Goal: Transaction & Acquisition: Purchase product/service

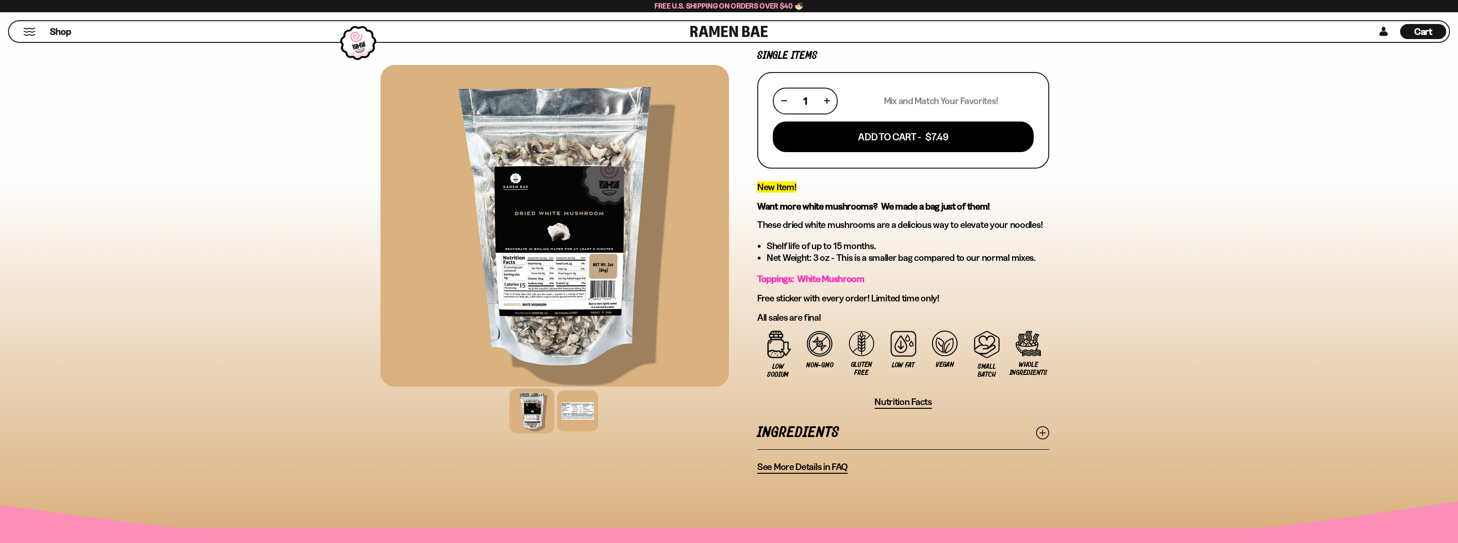
scroll to position [274, 0]
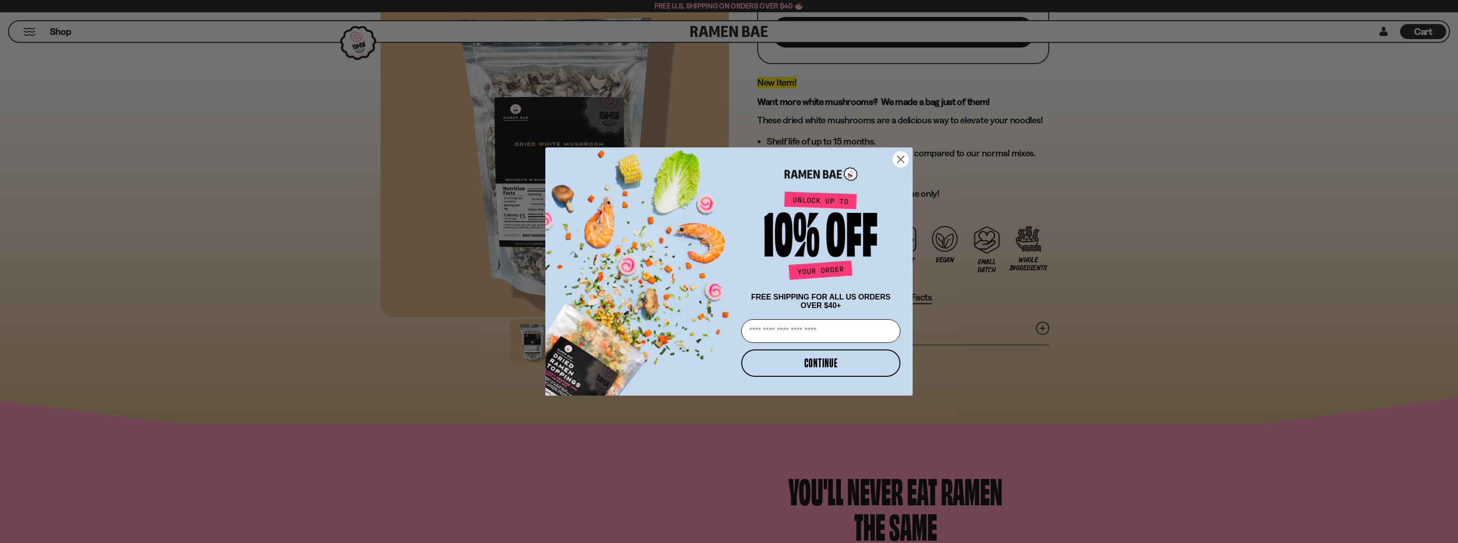
click at [897, 154] on circle "Close dialog" at bounding box center [901, 160] width 16 height 16
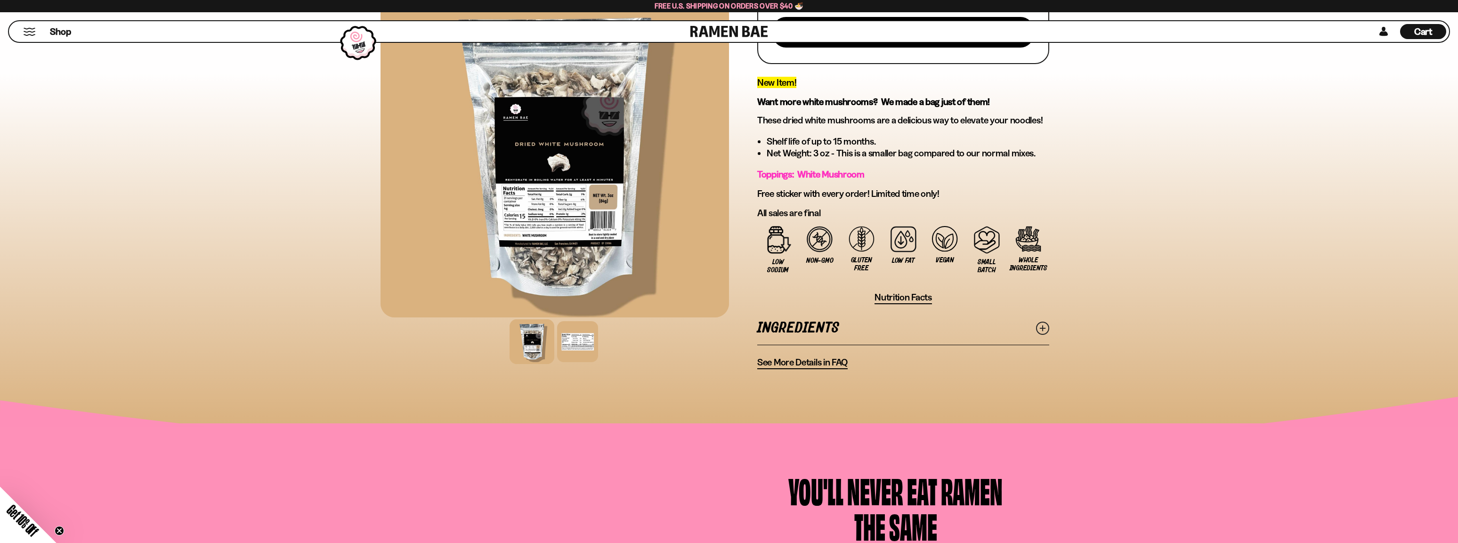
click at [1044, 328] on line at bounding box center [1042, 328] width 5 height 5
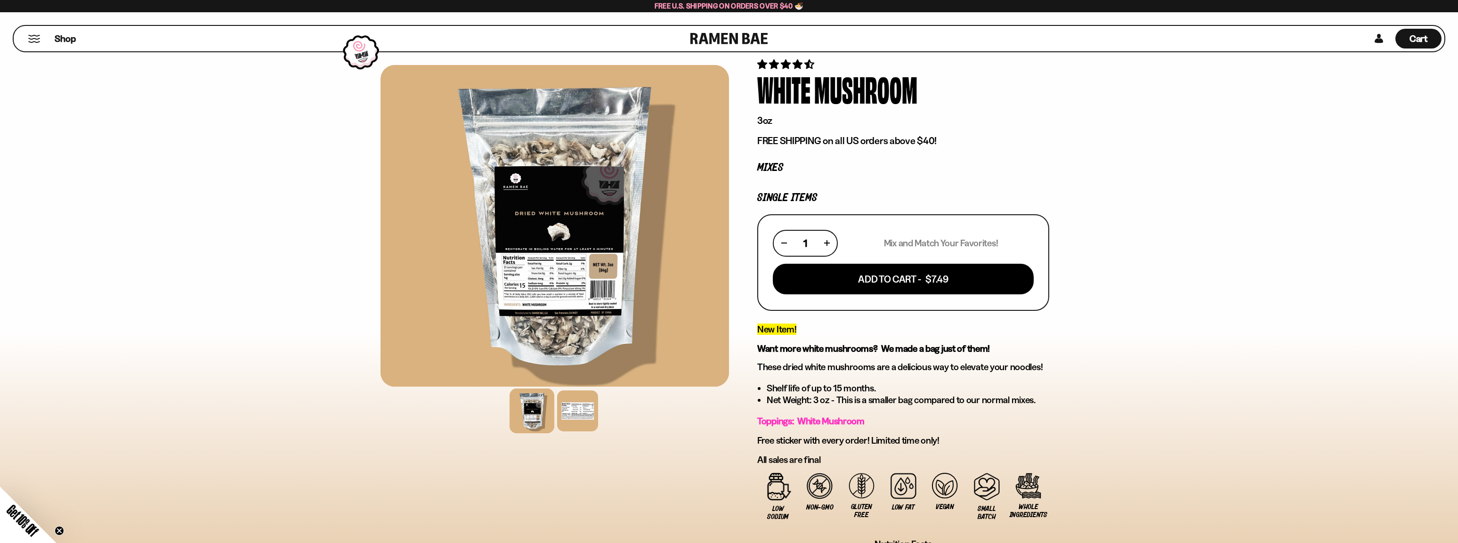
scroll to position [0, 0]
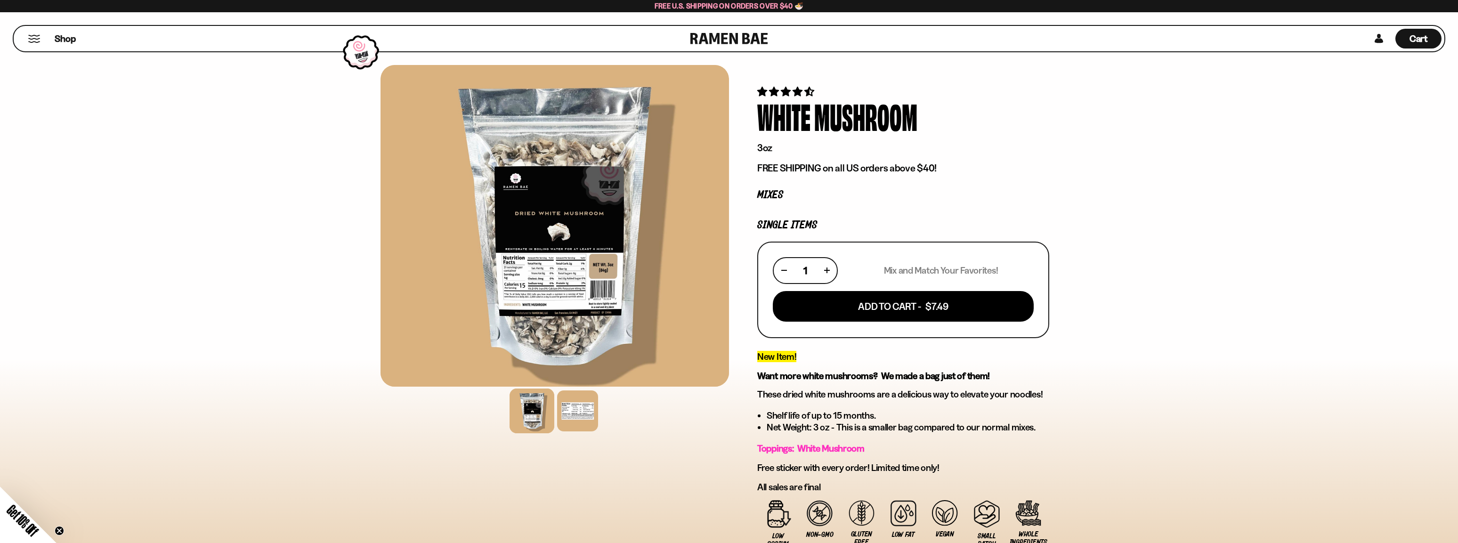
click at [34, 39] on button "Mobile Menu Trigger" at bounding box center [34, 39] width 13 height 8
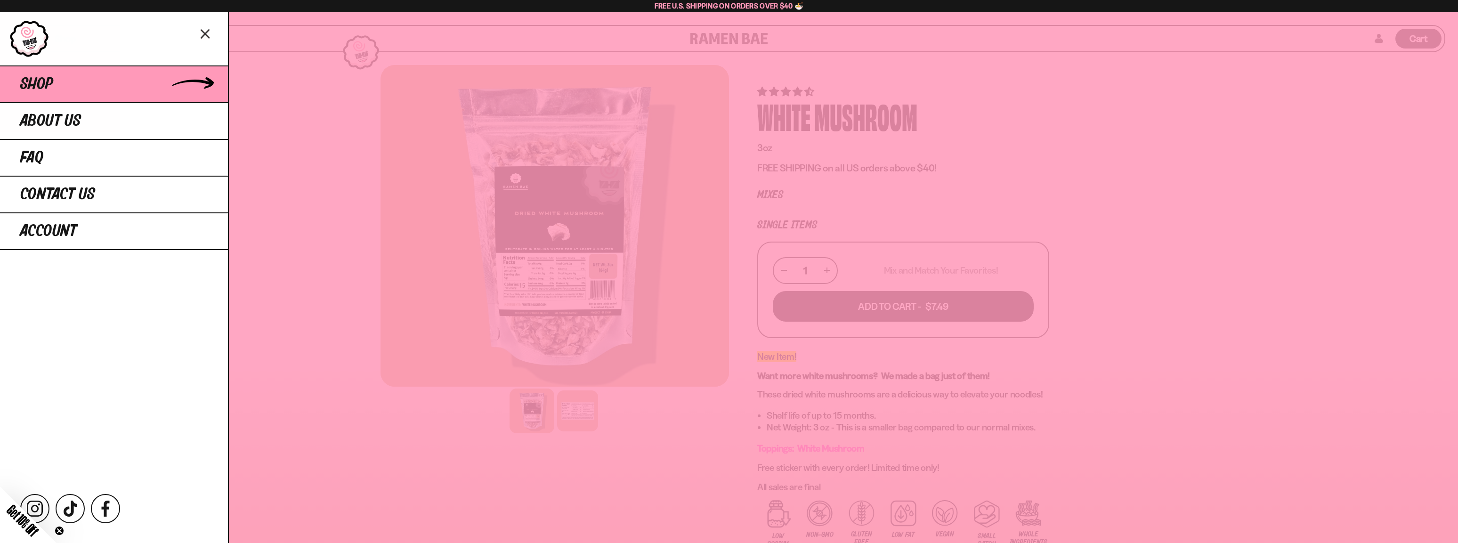
click at [44, 81] on span "Shop" at bounding box center [36, 84] width 33 height 17
